Goal: Navigation & Orientation: Find specific page/section

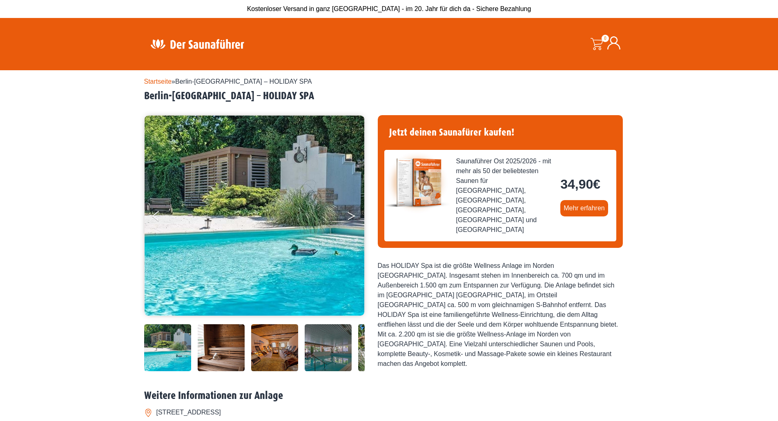
click at [350, 216] on button "Next" at bounding box center [357, 218] width 20 height 20
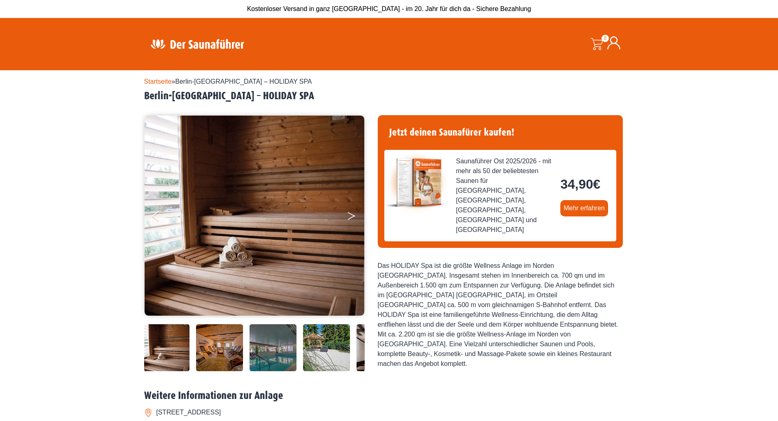
click at [350, 216] on button "Next" at bounding box center [357, 218] width 20 height 20
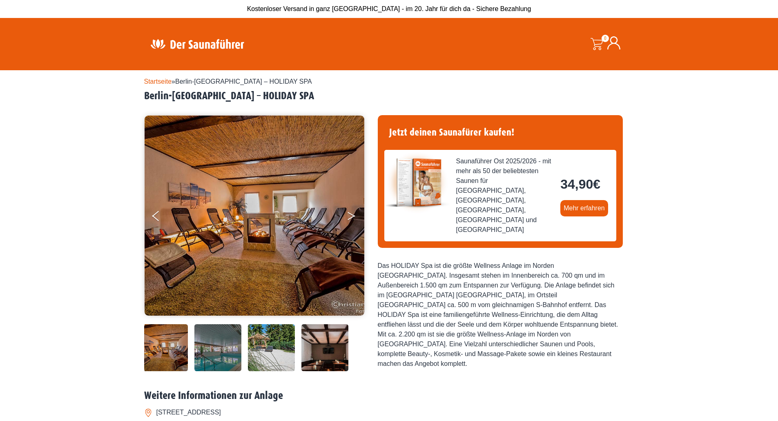
click at [350, 216] on button "Next" at bounding box center [357, 218] width 20 height 20
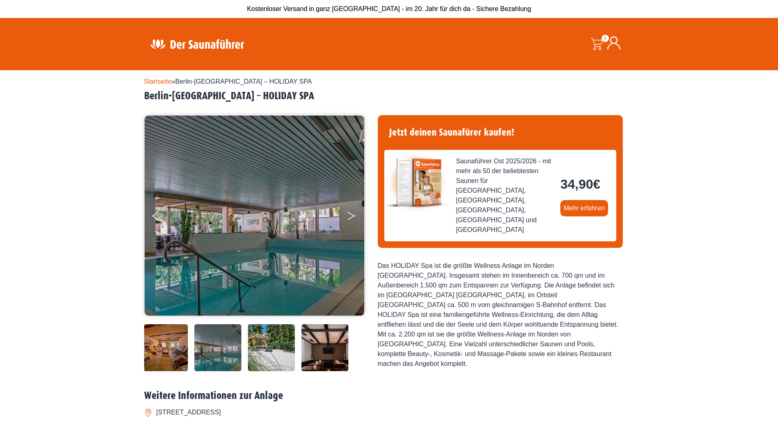
click at [350, 216] on button "Next" at bounding box center [357, 218] width 20 height 20
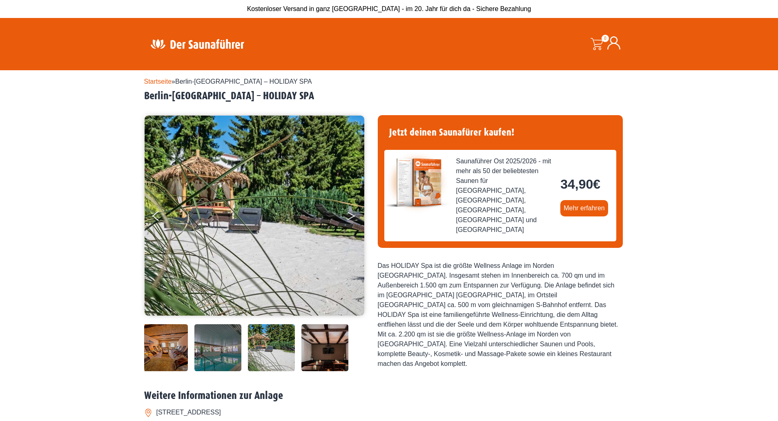
click at [350, 216] on button "Next" at bounding box center [357, 218] width 20 height 20
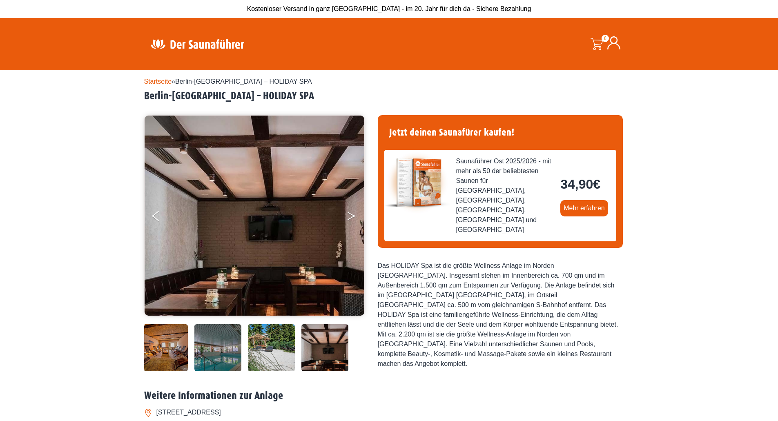
click at [350, 216] on button "Next" at bounding box center [357, 218] width 20 height 20
click at [223, 47] on img at bounding box center [197, 44] width 106 height 16
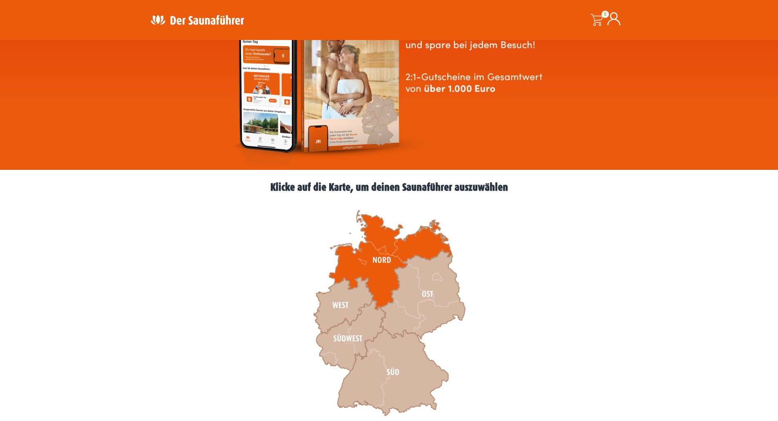
scroll to position [123, 0]
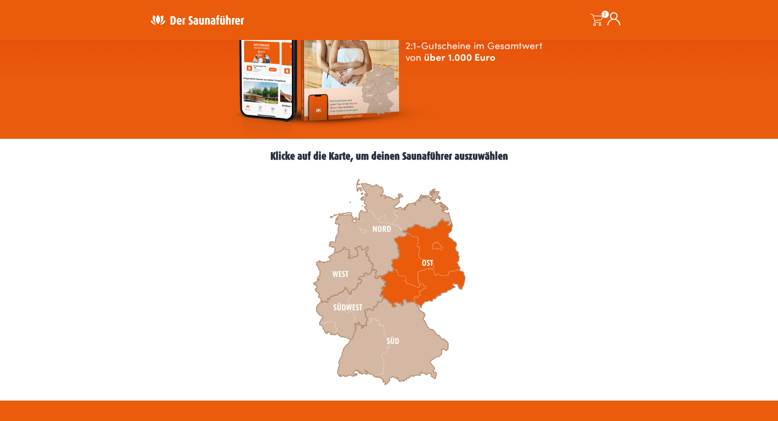
click at [427, 263] on icon at bounding box center [422, 263] width 85 height 89
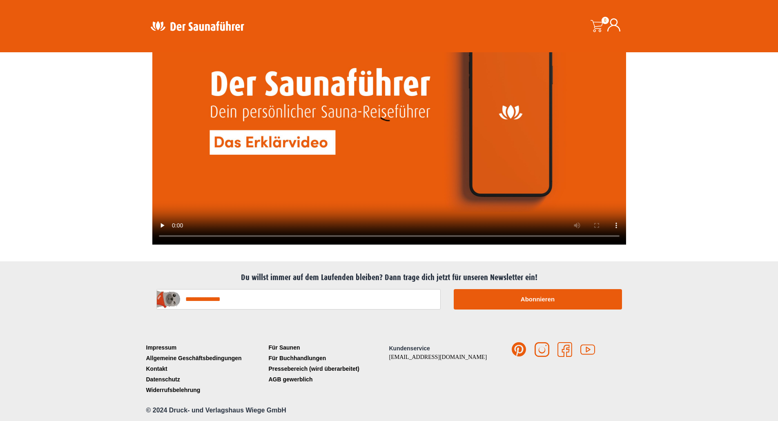
scroll to position [1800, 0]
click at [293, 346] on link "Für Saunen" at bounding box center [328, 347] width 123 height 11
